Goal: Transaction & Acquisition: Purchase product/service

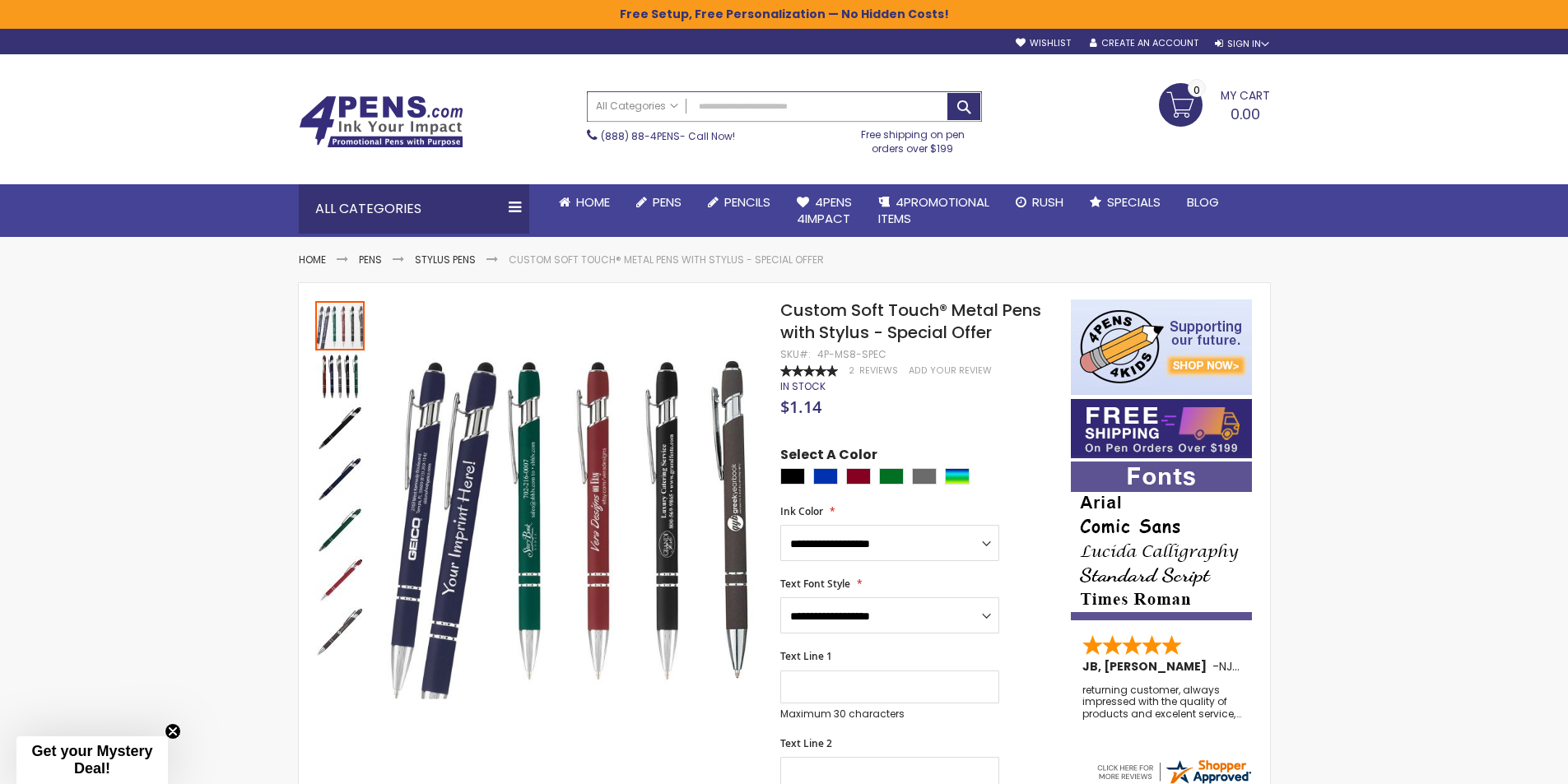
click at [735, 107] on input "Search" at bounding box center [784, 106] width 393 height 29
type input "*"
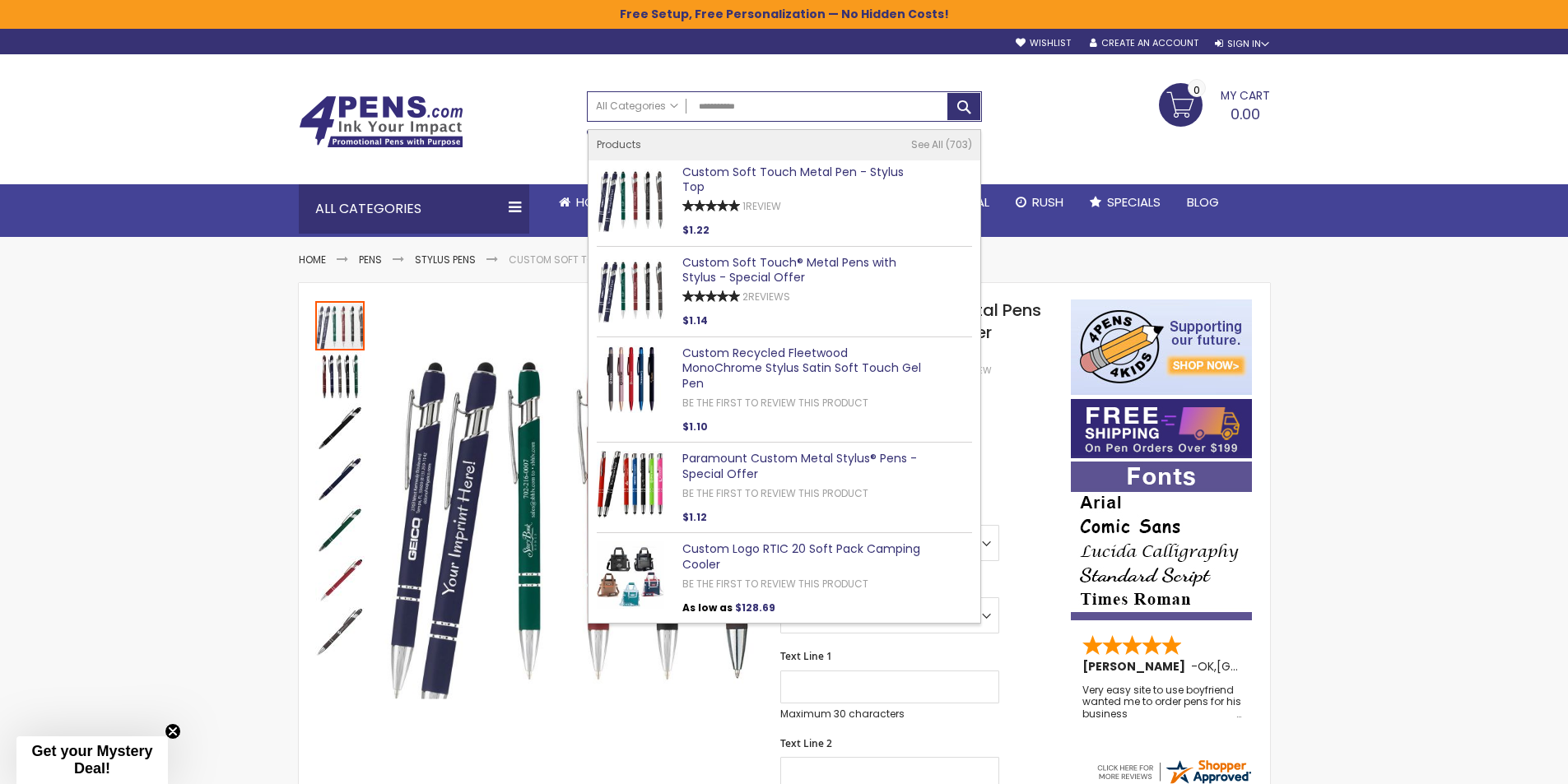
click at [794, 200] on div "Rating: 100% 1 Review" at bounding box center [804, 208] width 243 height 17
type input "**********"
click at [724, 174] on link "Custom Soft Touch Metal Pen - Stylus Top" at bounding box center [793, 180] width 221 height 32
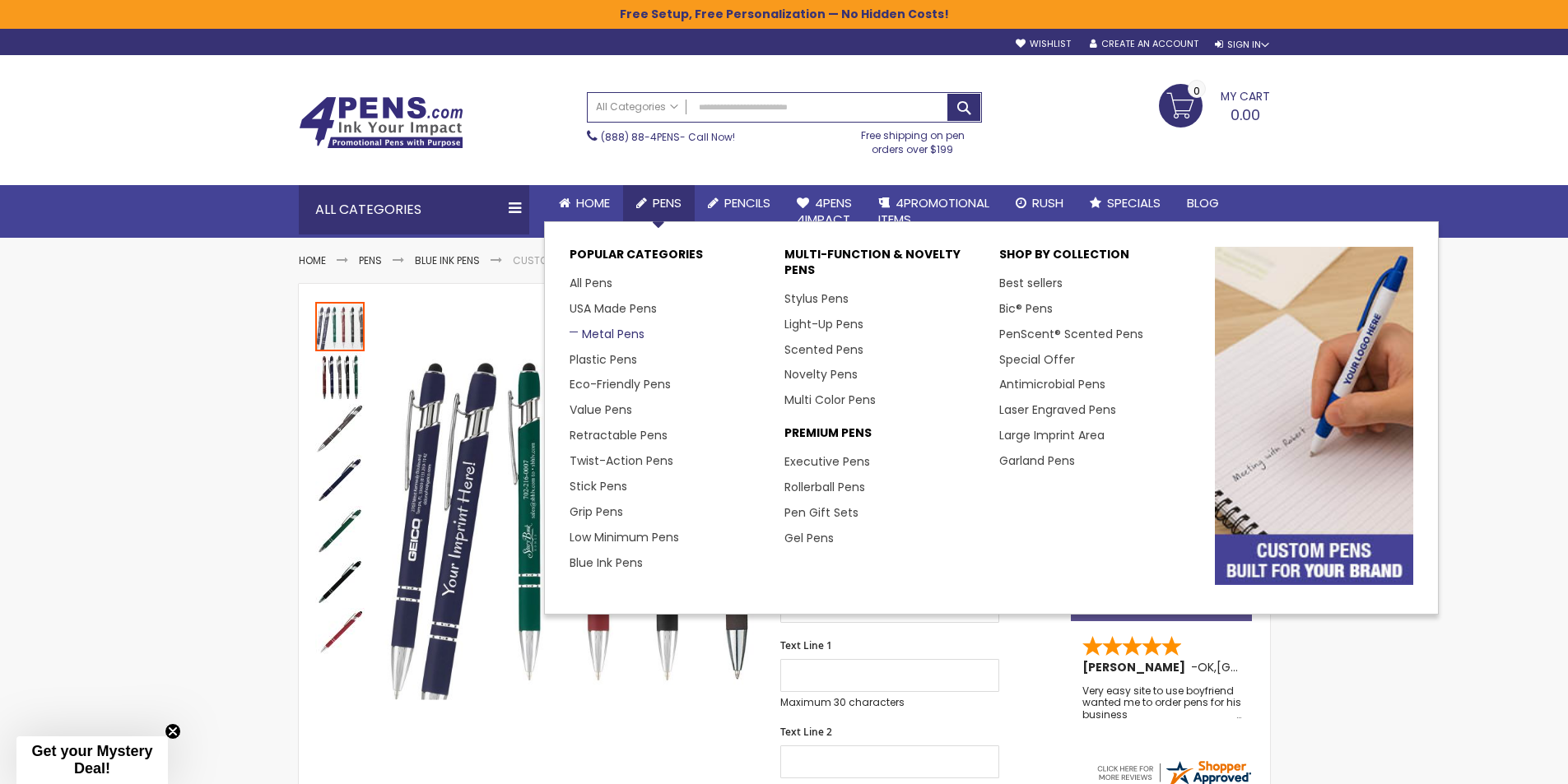
click at [612, 338] on link "Metal Pens" at bounding box center [606, 334] width 75 height 16
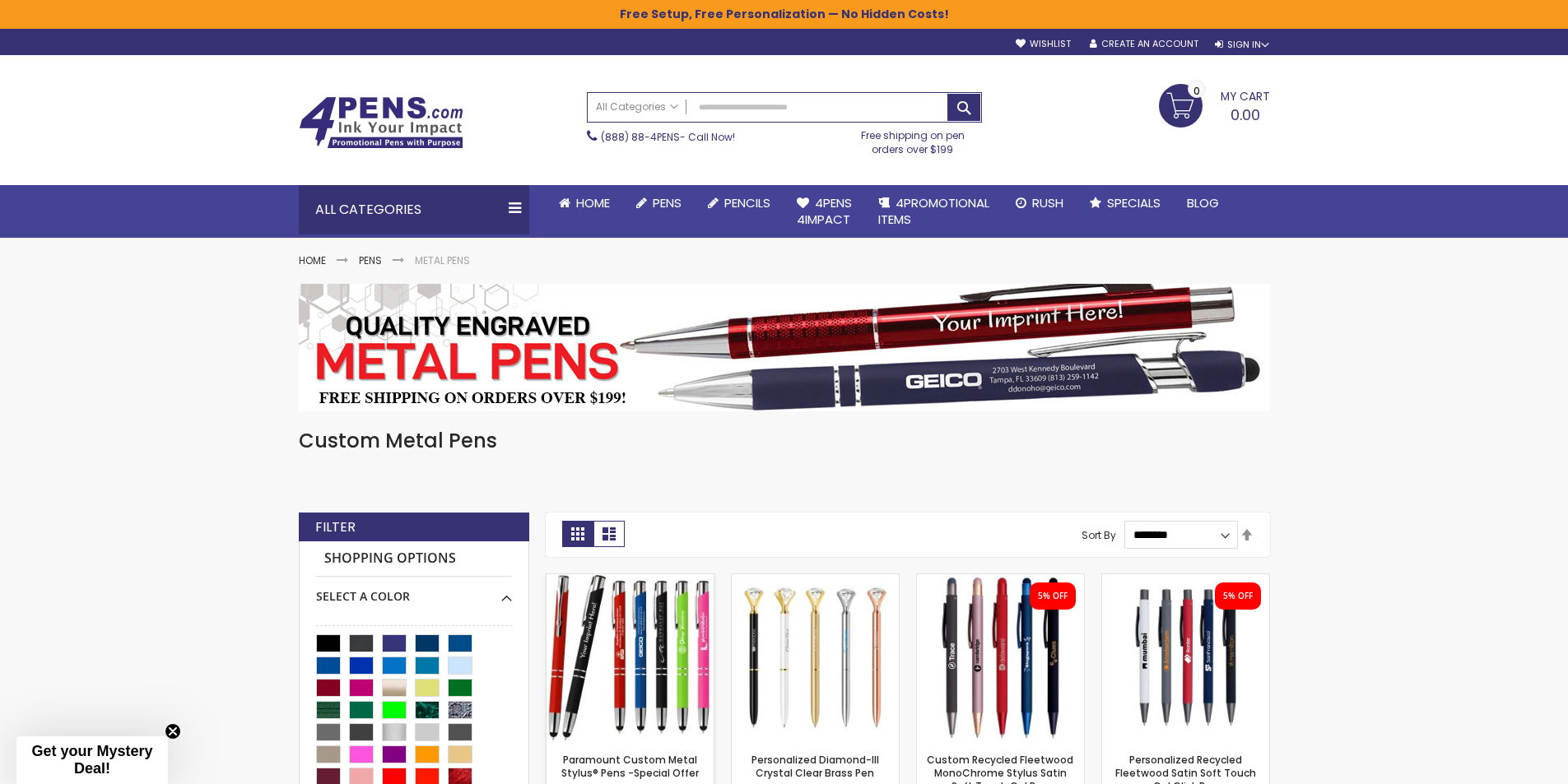
click at [642, 628] on img at bounding box center [630, 659] width 167 height 167
